Goal: Task Accomplishment & Management: Complete application form

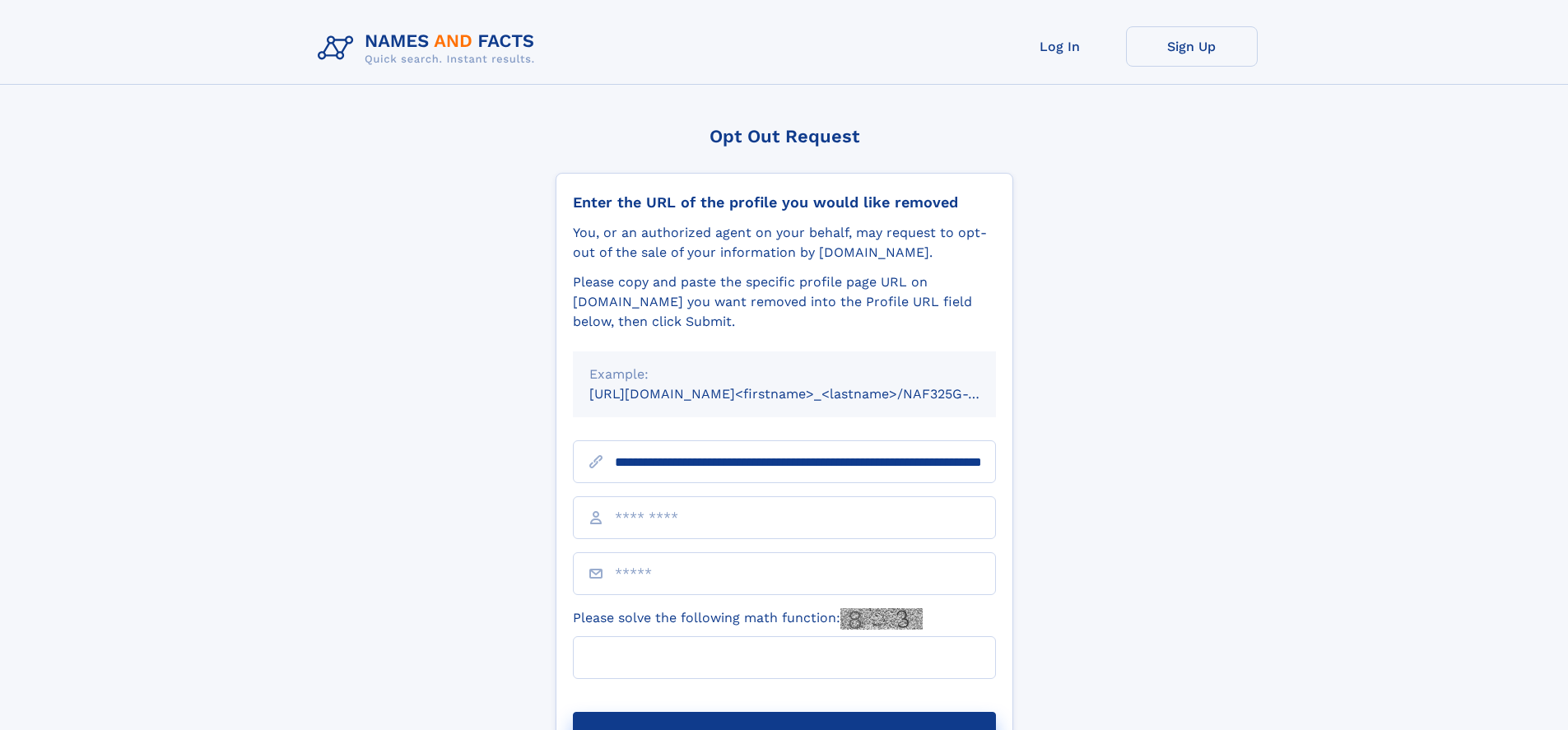
scroll to position [0, 181]
type input "**********"
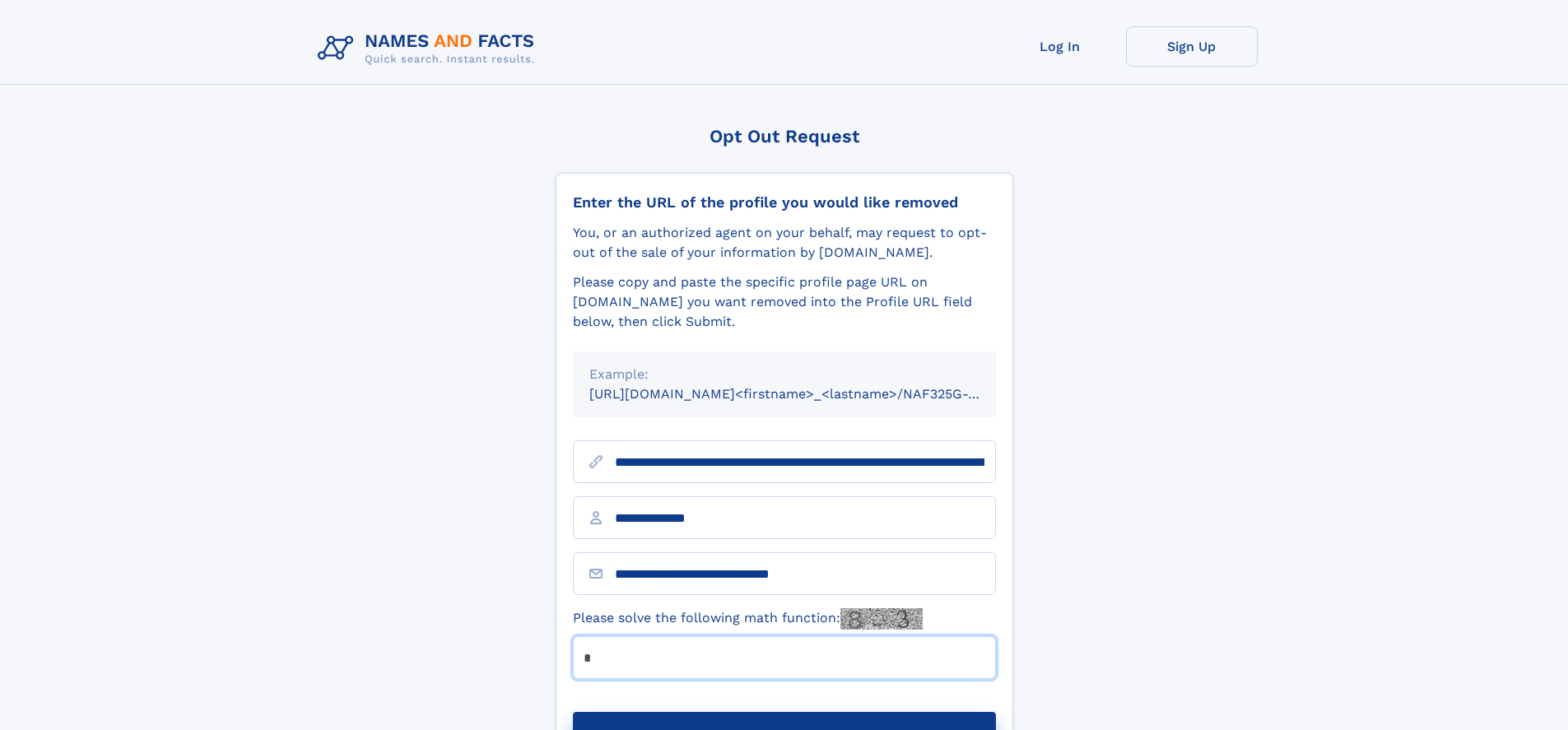
type input "*"
click at [784, 712] on button "Submit Opt Out Request" at bounding box center [784, 738] width 423 height 53
